Goal: Task Accomplishment & Management: Complete application form

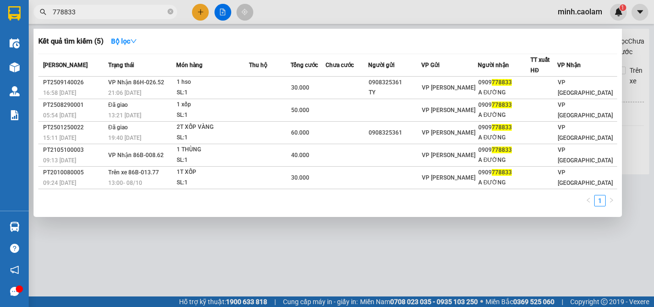
type input "778833"
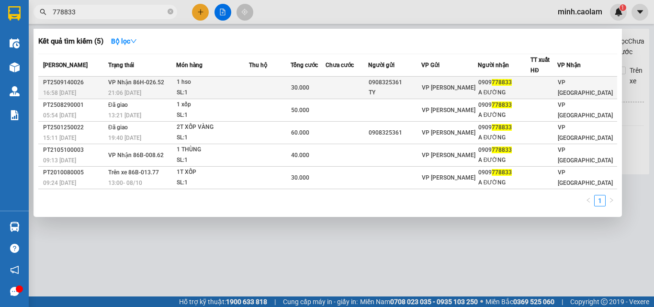
click at [186, 96] on div "SL: 1" at bounding box center [213, 93] width 72 height 11
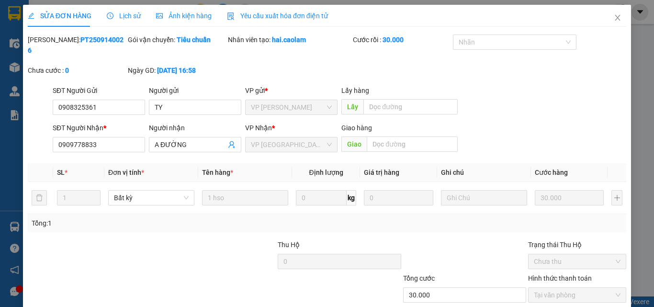
type input "0908325361"
type input "TY"
type input "0909778833"
type input "A ĐƯỜNG"
type input "30.000"
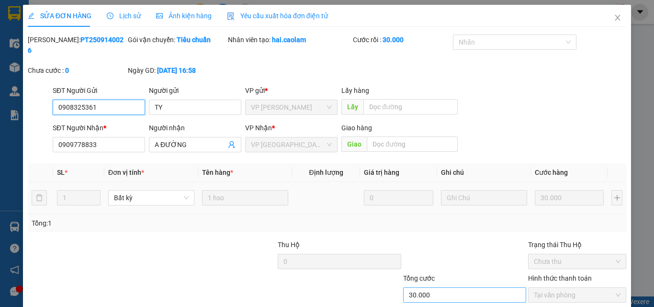
scroll to position [49, 0]
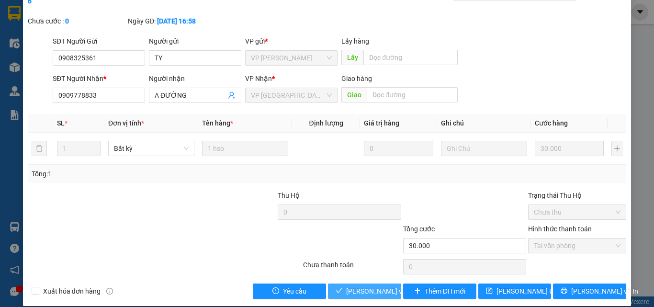
click at [362, 286] on button "[PERSON_NAME] và Giao hàng" at bounding box center [364, 291] width 73 height 15
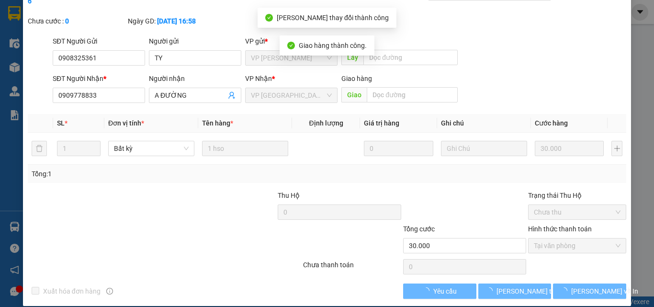
scroll to position [0, 0]
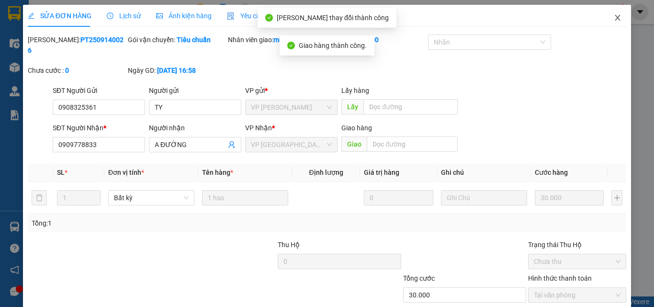
click at [614, 19] on icon "close" at bounding box center [618, 18] width 8 height 8
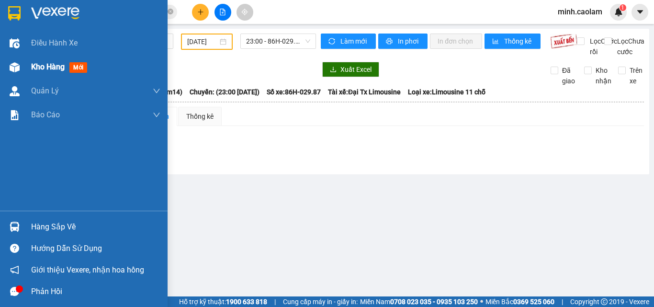
click at [24, 68] on div "Kho hàng mới" at bounding box center [84, 67] width 168 height 24
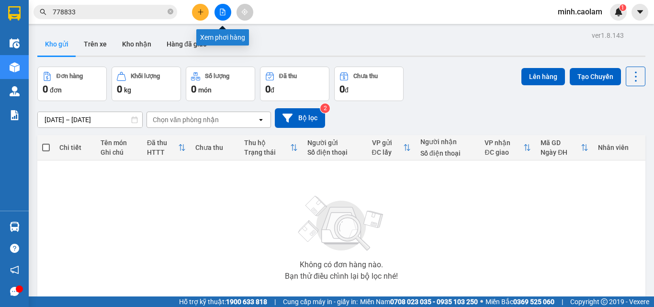
click at [220, 16] on button at bounding box center [223, 12] width 17 height 17
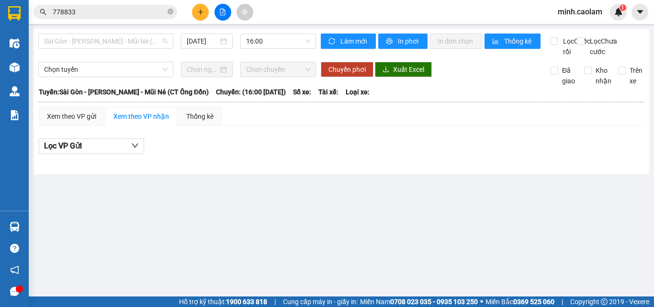
drag, startPoint x: 85, startPoint y: 40, endPoint x: 94, endPoint y: 73, distance: 33.7
click at [87, 45] on span "Sài Gòn - [PERSON_NAME] - Mũi Né (CT Ông Đồn)" at bounding box center [106, 41] width 124 height 14
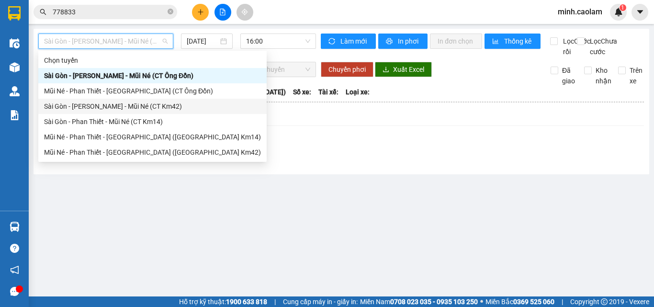
click at [89, 106] on div "Sài Gòn - [PERSON_NAME] - Mũi Né (CT Km42)" at bounding box center [152, 106] width 217 height 11
type input "[DATE]"
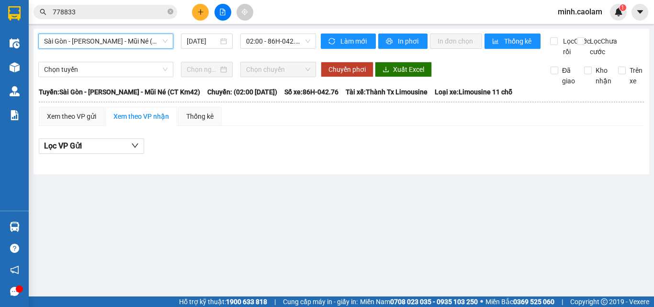
click at [580, 11] on span "minh.caolam" at bounding box center [580, 12] width 60 height 12
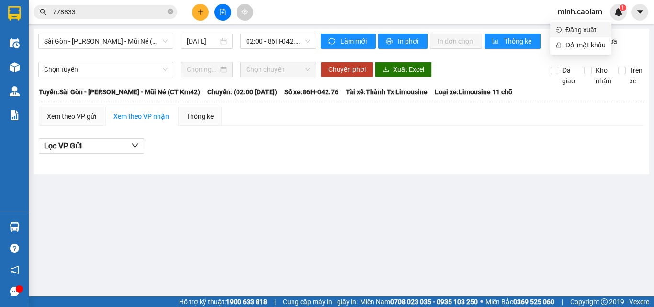
click at [583, 28] on span "Đăng xuất" at bounding box center [586, 29] width 40 height 11
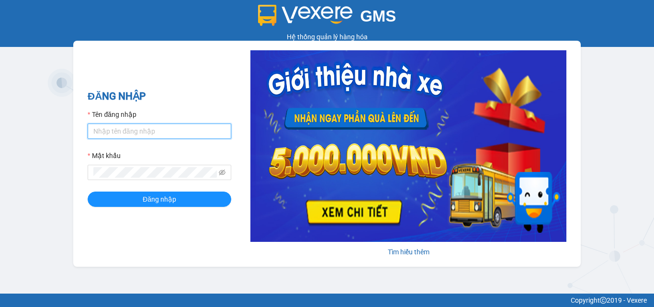
click at [138, 128] on input "Tên đăng nhập" at bounding box center [160, 131] width 144 height 15
type input "thanh.caolam"
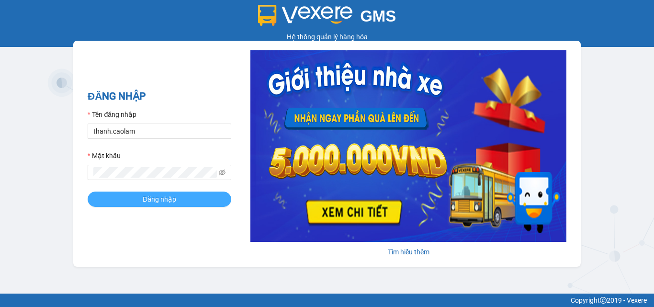
click at [155, 197] on span "Đăng nhập" at bounding box center [160, 199] width 34 height 11
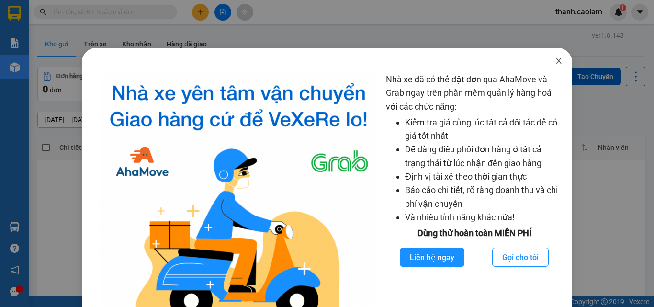
click at [555, 61] on icon "close" at bounding box center [559, 61] width 8 height 8
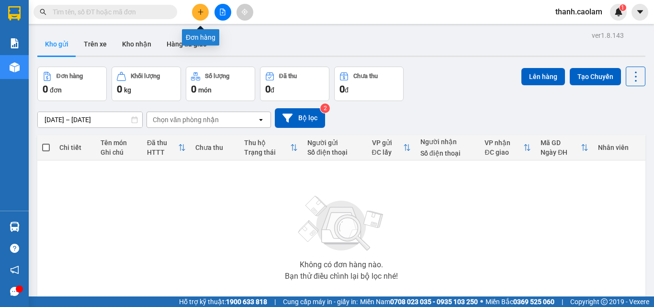
click at [197, 13] on icon "plus" at bounding box center [200, 12] width 7 height 7
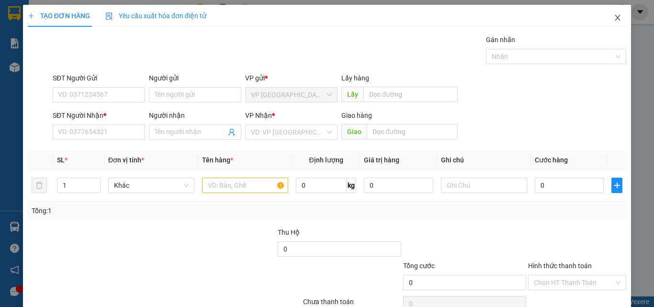
click at [616, 19] on icon "close" at bounding box center [618, 18] width 5 height 6
